Goal: Information Seeking & Learning: Learn about a topic

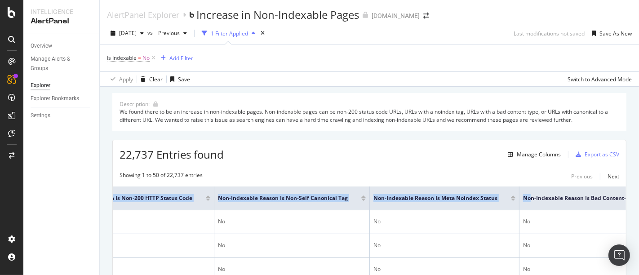
scroll to position [0, 397]
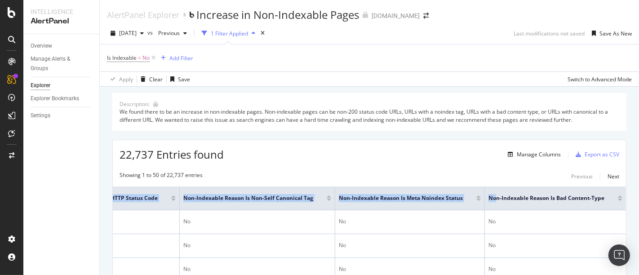
drag, startPoint x: 565, startPoint y: 187, endPoint x: 633, endPoint y: 190, distance: 68.8
click at [633, 190] on div "AlertPanel Explorer Increase in Non-Indexable Pages [DOMAIN_NAME] [DATE] vs Pre…" at bounding box center [369, 137] width 539 height 275
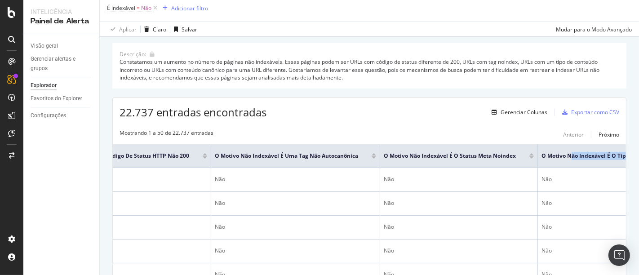
scroll to position [0, 490]
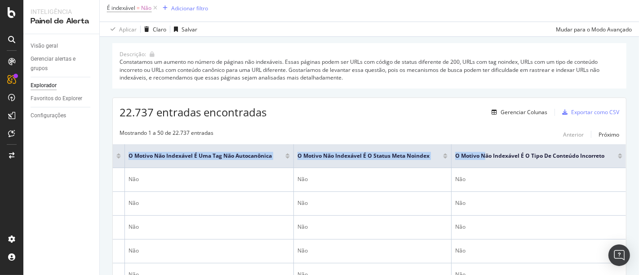
drag, startPoint x: 568, startPoint y: 149, endPoint x: 653, endPoint y: 152, distance: 85.4
click at [638, 152] on html "Inteligência Painel de Alerta Visão geral Gerenciar alertas e grupos Explorador…" at bounding box center [319, 137] width 639 height 275
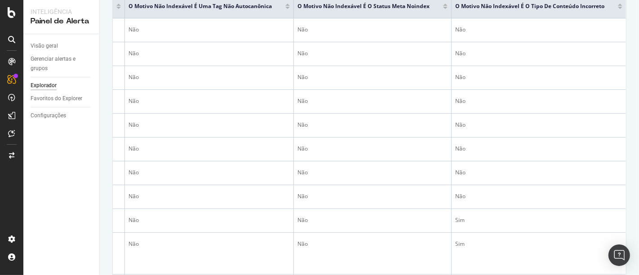
scroll to position [100, 0]
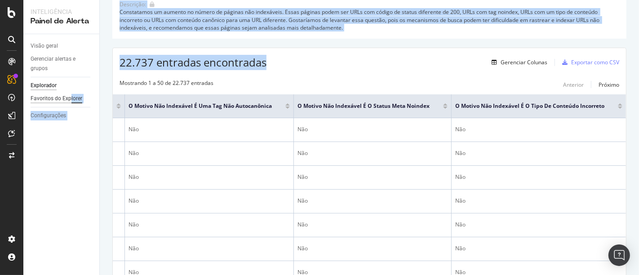
drag, startPoint x: 313, startPoint y: 71, endPoint x: 69, endPoint y: 98, distance: 245.8
click at [69, 98] on div "Inteligência Painel de Alerta Visão geral Gerenciar alertas e grupos Explorador…" at bounding box center [330, 137] width 615 height 275
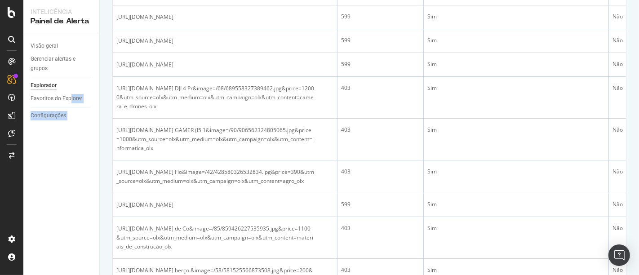
scroll to position [689, 0]
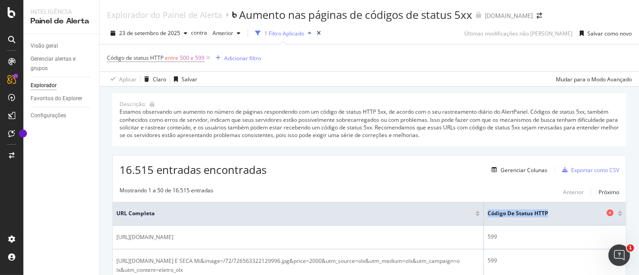
drag, startPoint x: 417, startPoint y: 204, endPoint x: 609, endPoint y: 211, distance: 192.8
click at [609, 211] on tr "URL completa Código de status HTTP" at bounding box center [369, 214] width 513 height 24
